Goal: Register for event/course

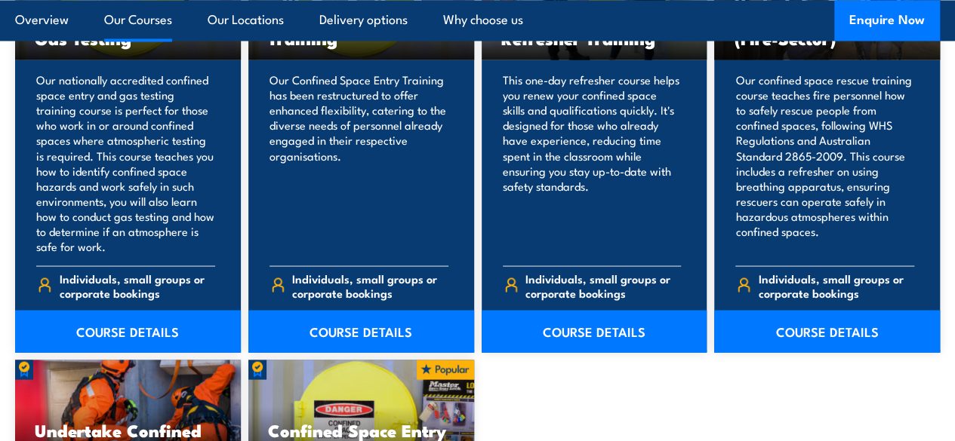
scroll to position [1293, 0]
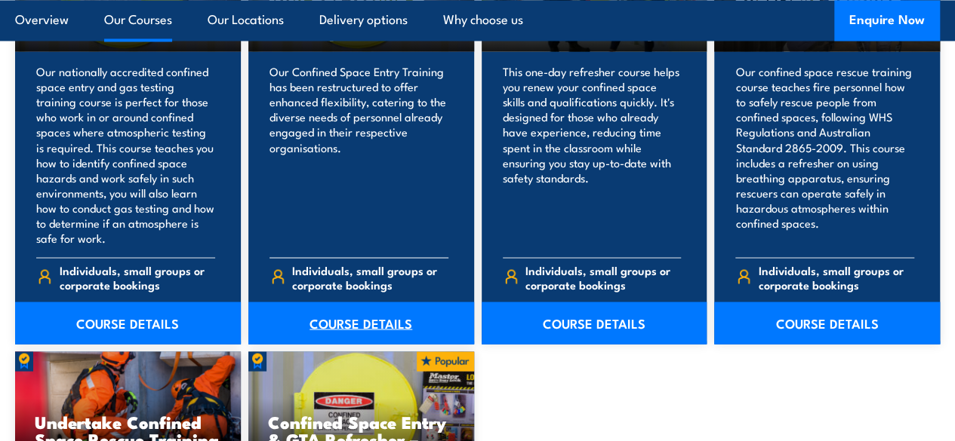
click at [330, 344] on link "COURSE DETAILS" at bounding box center [361, 323] width 226 height 42
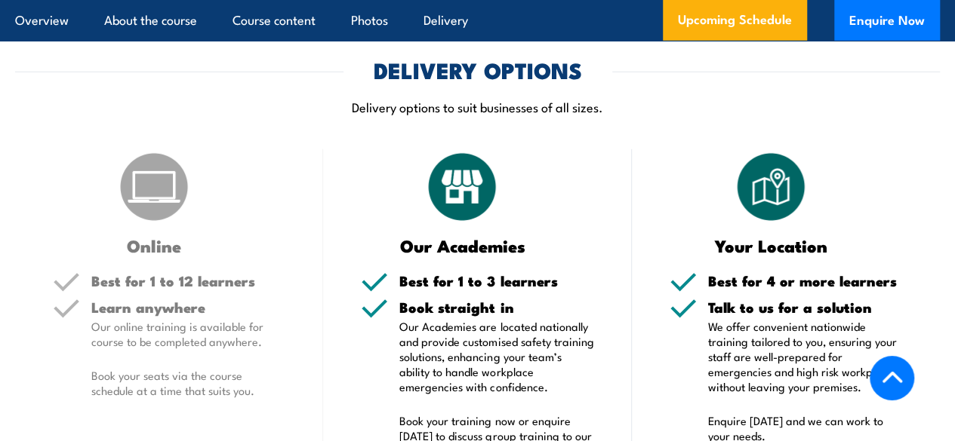
scroll to position [1923, 0]
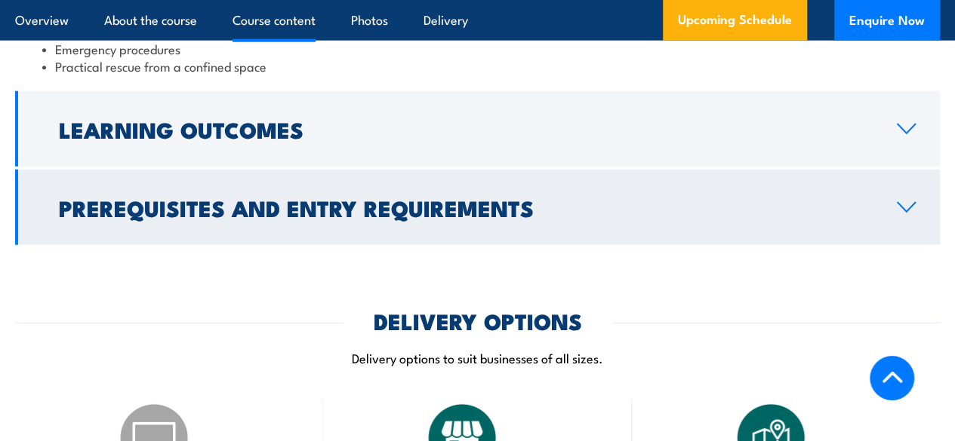
click at [340, 233] on link "Prerequisites and Entry Requirements" at bounding box center [477, 207] width 924 height 75
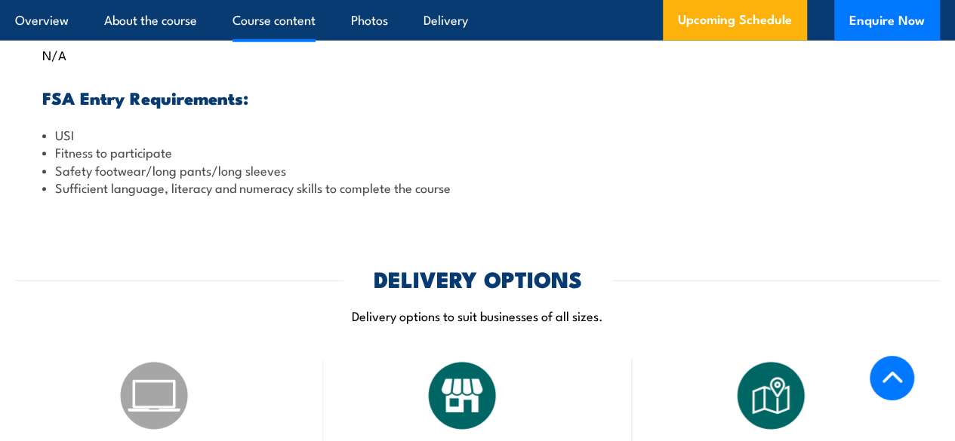
scroll to position [1820, 0]
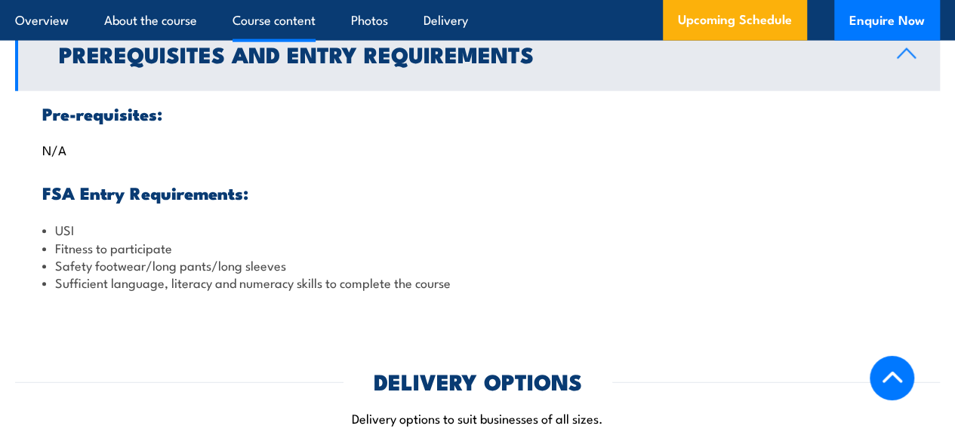
click at [351, 185] on div "Pre-requisites: N/A FSA Entry Requirements: USI Fitness to participate Safety f…" at bounding box center [477, 198] width 924 height 214
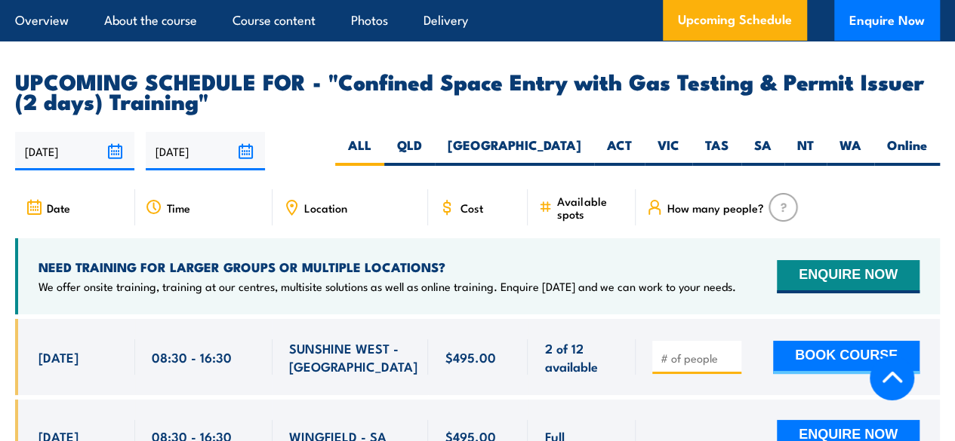
scroll to position [2826, 0]
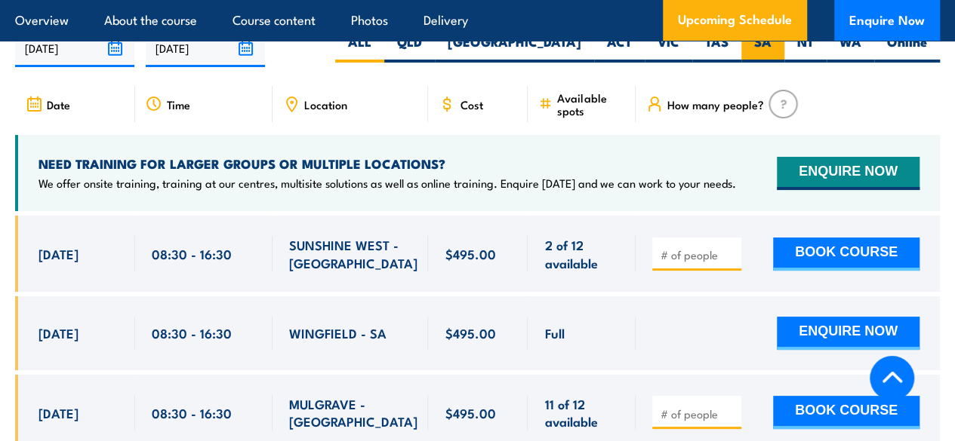
click at [770, 63] on label "SA" at bounding box center [762, 47] width 43 height 29
click at [771, 43] on input "SA" at bounding box center [776, 38] width 10 height 10
radio input "true"
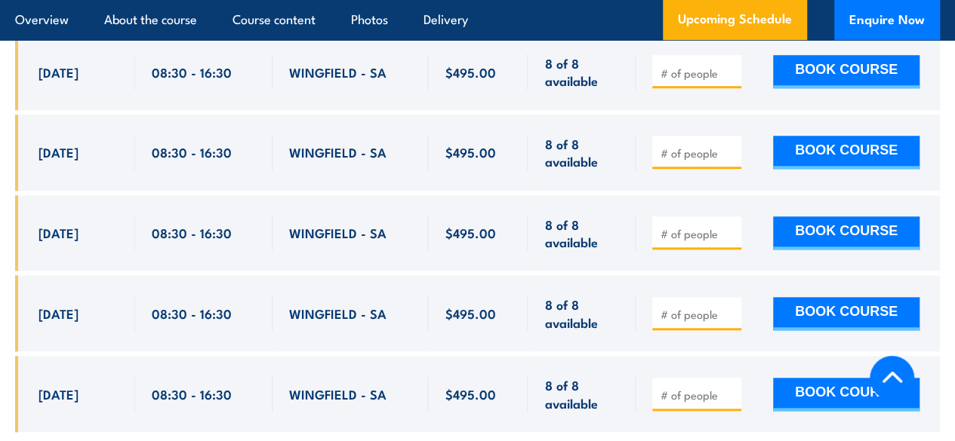
scroll to position [3947, 0]
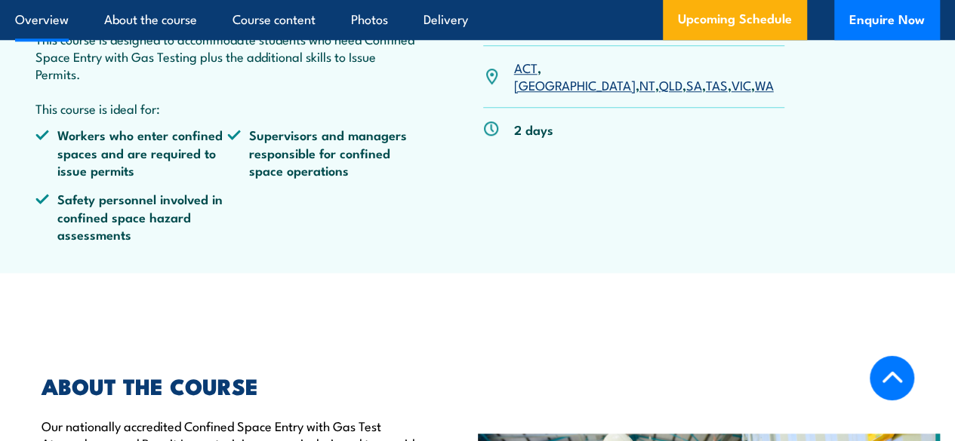
scroll to position [237, 0]
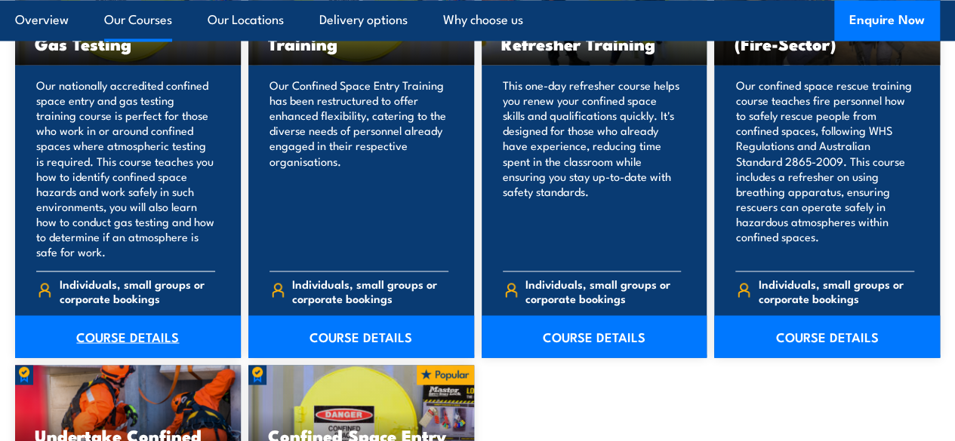
scroll to position [1293, 0]
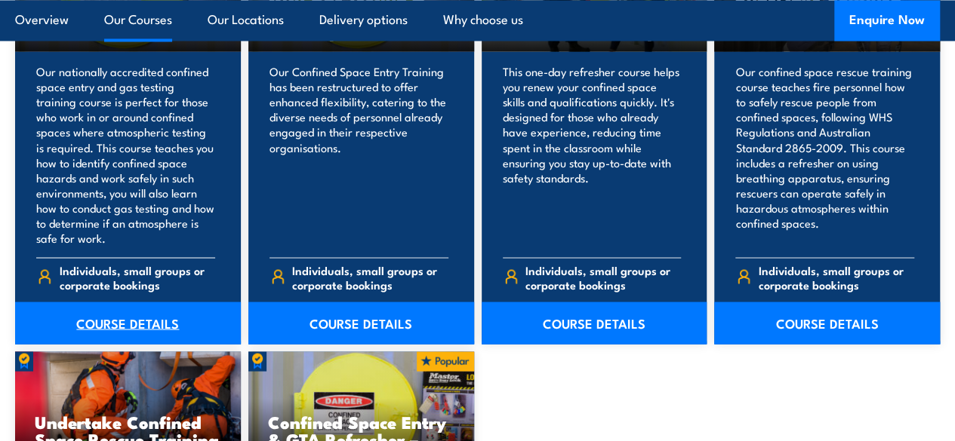
click at [163, 344] on link "COURSE DETAILS" at bounding box center [128, 323] width 226 height 42
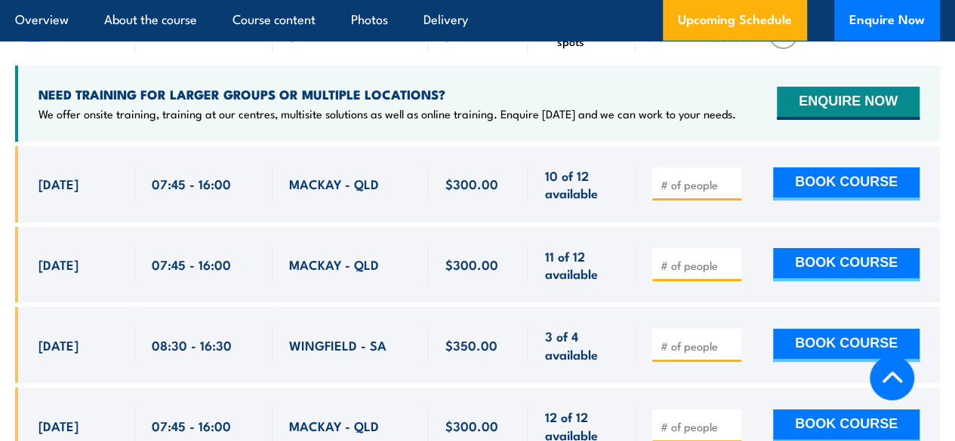
scroll to position [2677, 0]
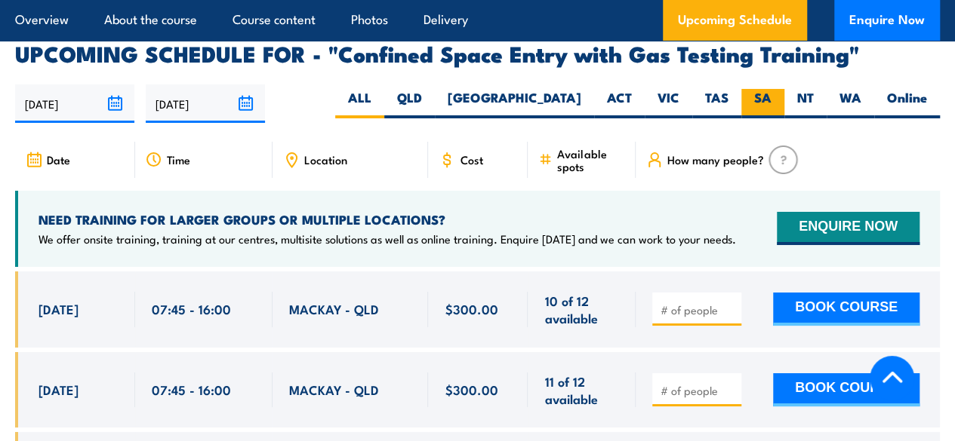
click at [762, 110] on label "SA" at bounding box center [762, 103] width 43 height 29
click at [771, 99] on input "SA" at bounding box center [776, 94] width 10 height 10
radio input "true"
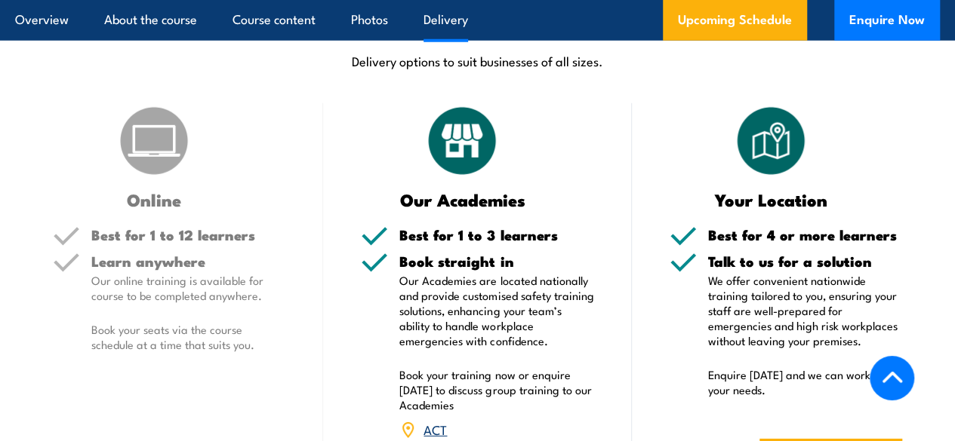
scroll to position [1601, 0]
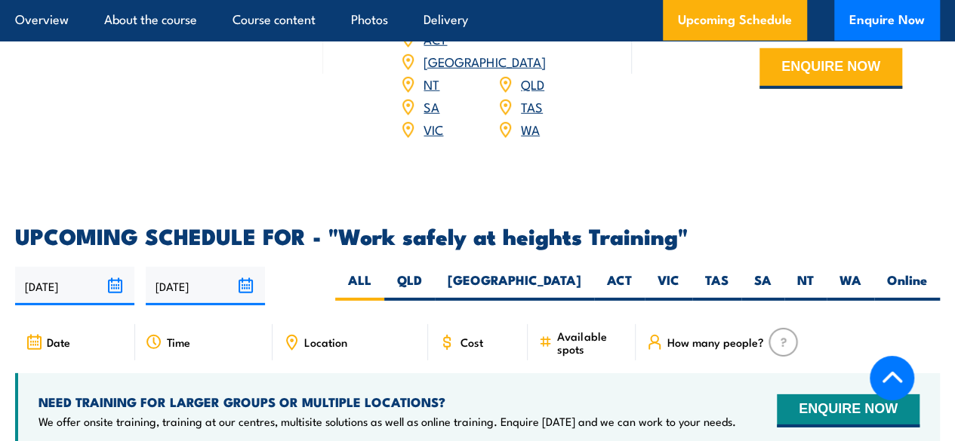
scroll to position [2138, 0]
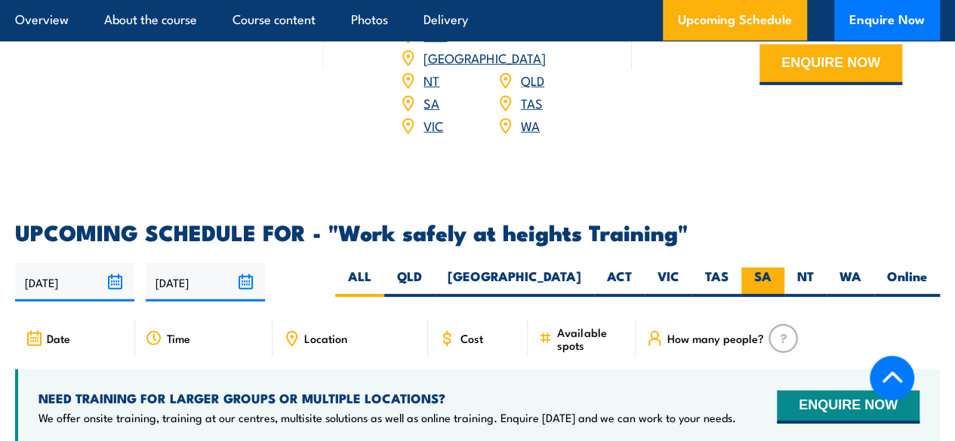
click at [753, 297] on label "SA" at bounding box center [762, 282] width 43 height 29
click at [771, 278] on input "SA" at bounding box center [776, 273] width 10 height 10
radio input "true"
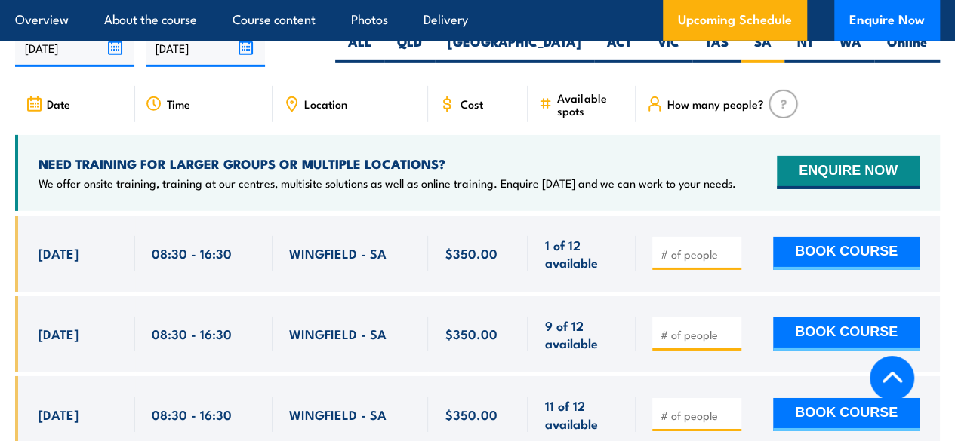
scroll to position [2409, 0]
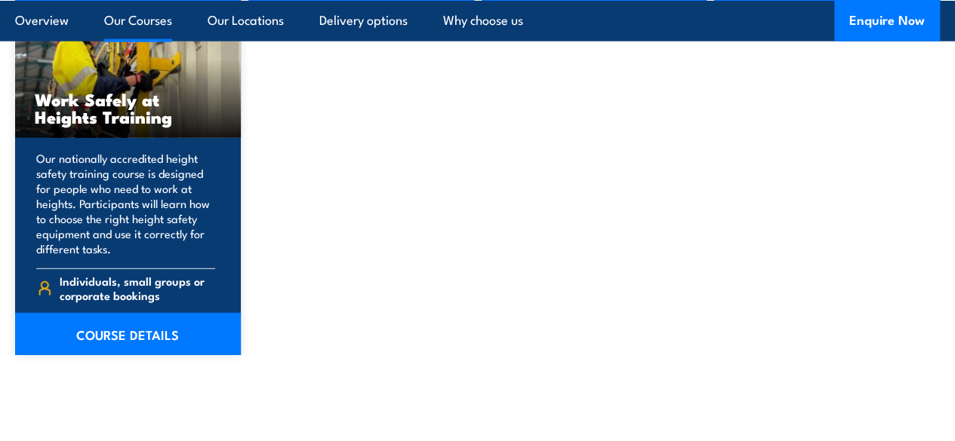
scroll to position [2012, 0]
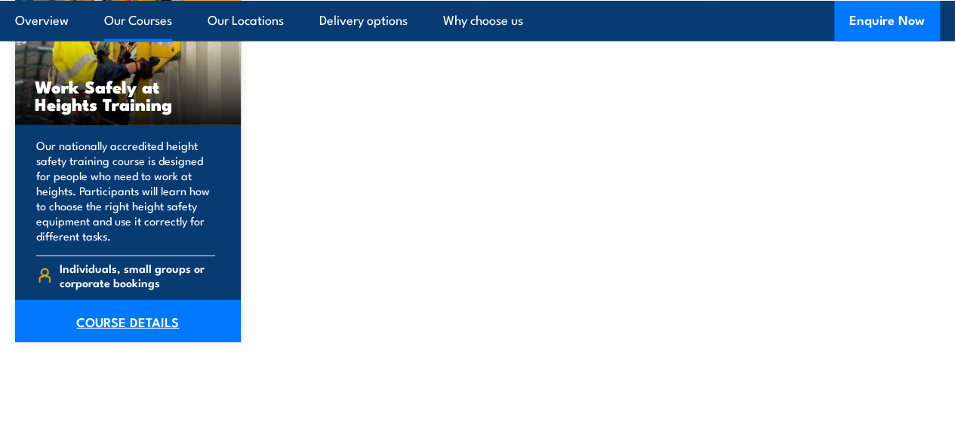
click at [186, 343] on link "COURSE DETAILS" at bounding box center [128, 321] width 226 height 42
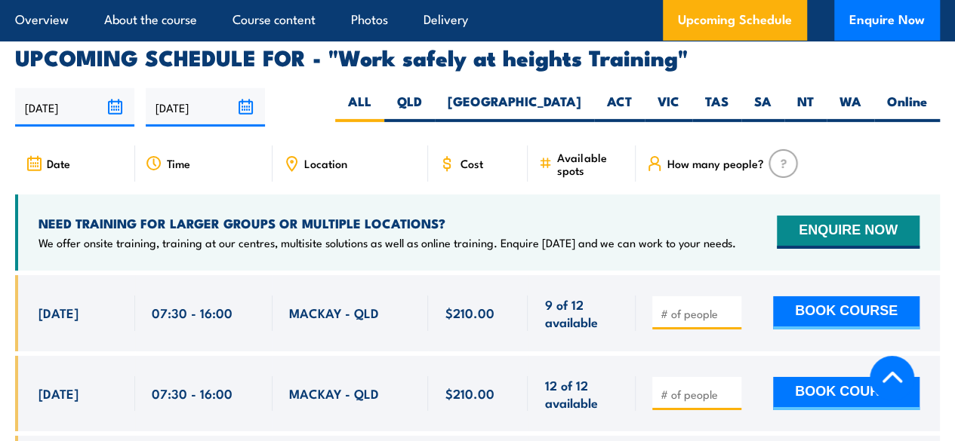
scroll to position [2425, 0]
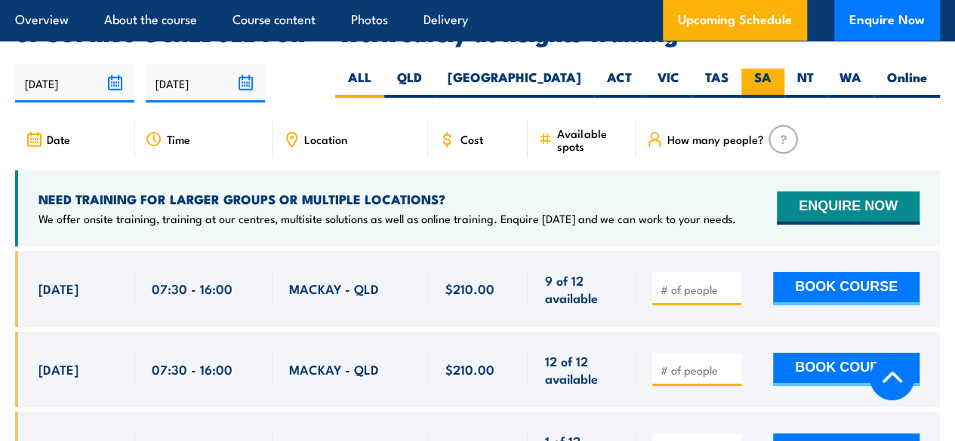
click at [753, 85] on label "SA" at bounding box center [762, 83] width 43 height 29
click at [771, 78] on input "SA" at bounding box center [776, 74] width 10 height 10
radio input "true"
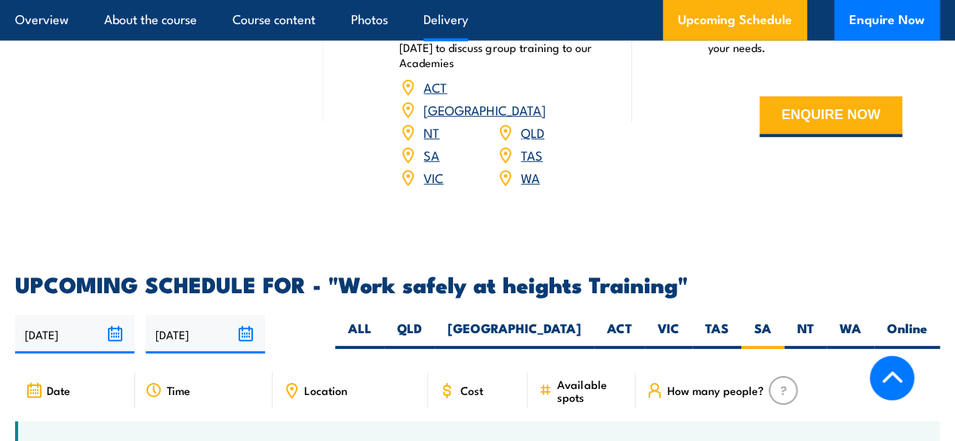
scroll to position [1923, 0]
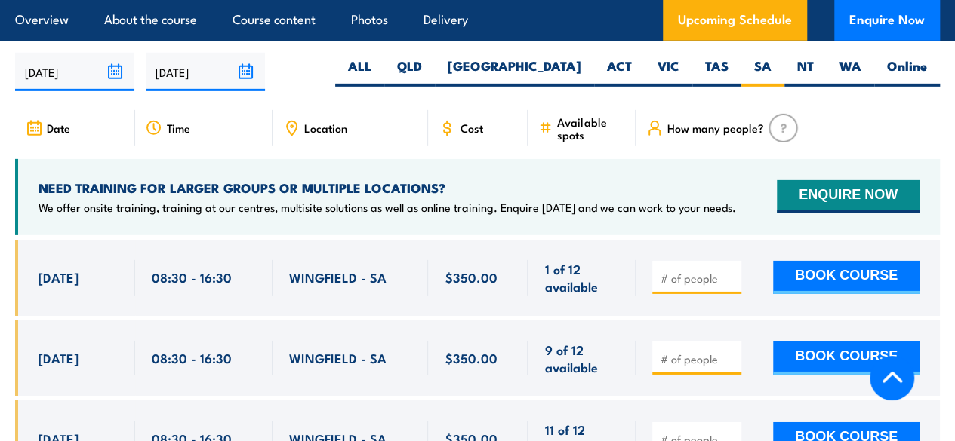
scroll to position [2247, 0]
